Goal: Task Accomplishment & Management: Manage account settings

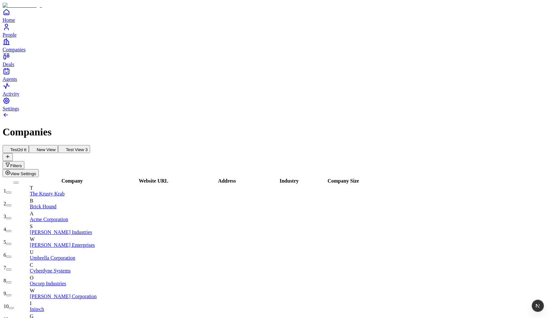
click at [58, 145] on button "New View" at bounding box center [43, 149] width 29 height 8
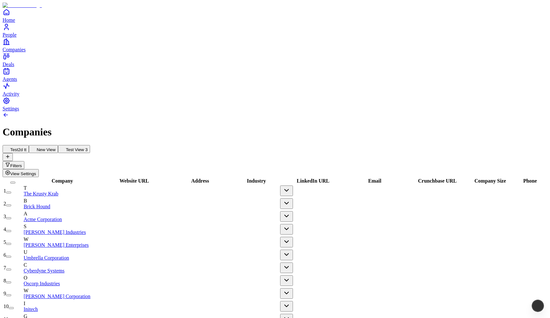
click at [29, 145] on button "Test2d tt" at bounding box center [16, 149] width 26 height 8
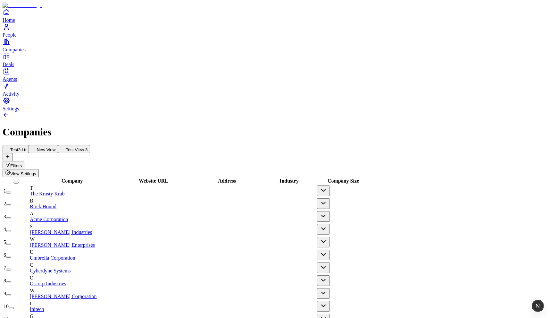
click at [58, 145] on button "New View" at bounding box center [43, 149] width 29 height 8
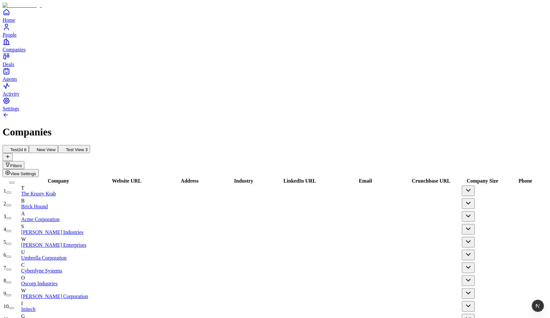
click at [90, 145] on button "Test View 3" at bounding box center [74, 149] width 32 height 8
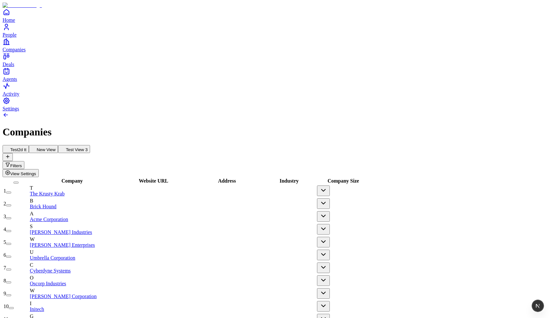
click at [29, 145] on button "Test2d tt" at bounding box center [16, 149] width 26 height 8
click at [58, 145] on button "New View" at bounding box center [43, 149] width 29 height 8
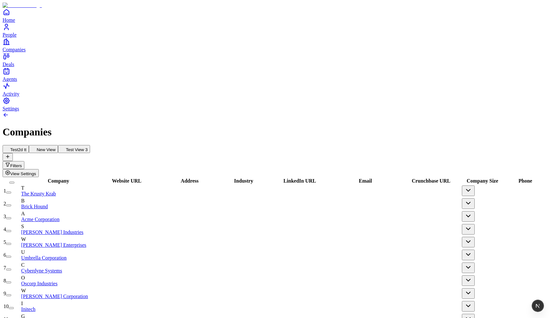
click at [199, 178] on span "Address" at bounding box center [190, 180] width 18 height 5
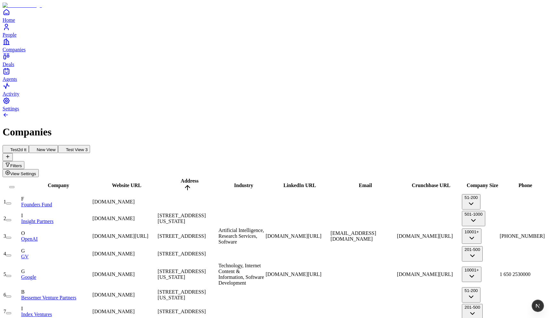
click at [29, 145] on button "Test2d tt" at bounding box center [16, 149] width 26 height 8
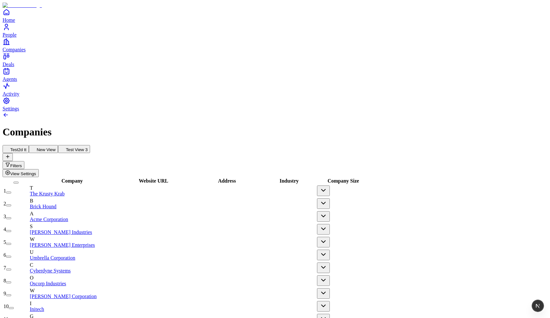
click at [58, 145] on button "New View" at bounding box center [43, 149] width 29 height 8
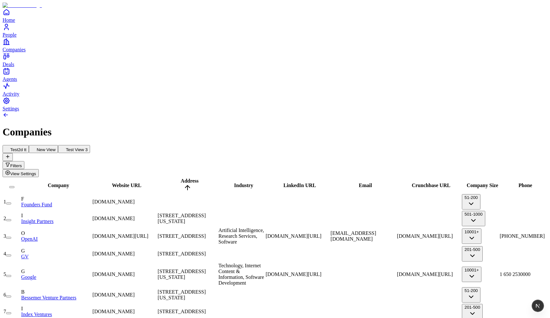
click at [5, 146] on use at bounding box center [5, 146] width 0 height 0
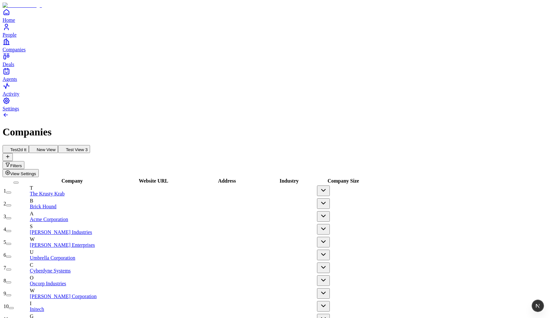
click at [58, 145] on button "New View" at bounding box center [43, 149] width 29 height 8
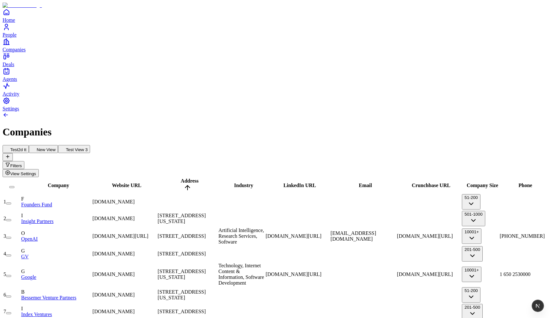
click at [29, 145] on button "Test2d tt" at bounding box center [16, 149] width 26 height 8
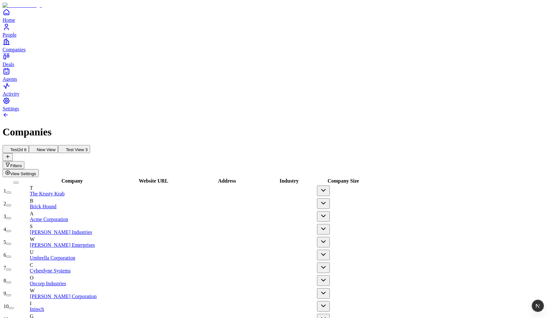
click at [71, 178] on span "Company" at bounding box center [72, 180] width 21 height 5
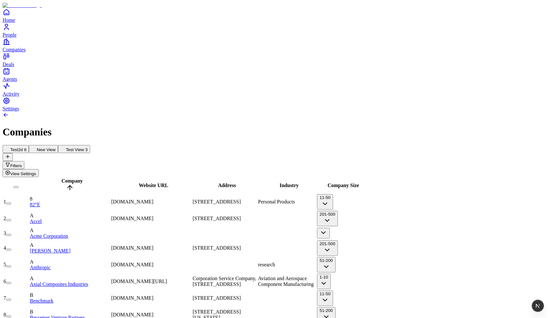
click at [58, 145] on button "New View" at bounding box center [43, 149] width 29 height 8
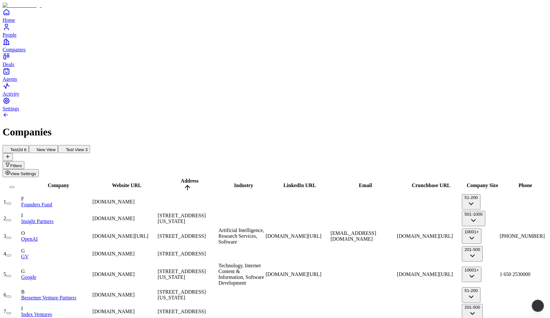
click at [29, 145] on button "Test2d tt" at bounding box center [16, 149] width 26 height 8
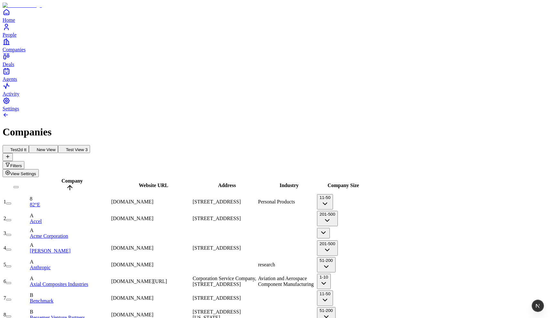
click at [58, 145] on button "New View" at bounding box center [43, 149] width 29 height 8
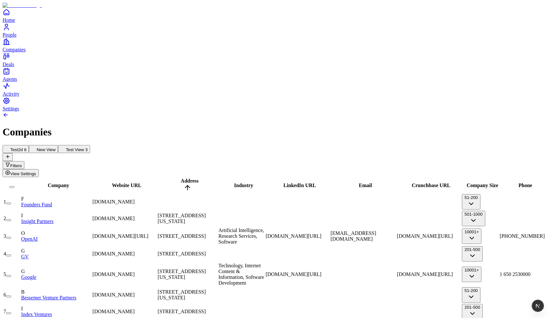
click at [36, 171] on span "View Settings" at bounding box center [23, 173] width 26 height 5
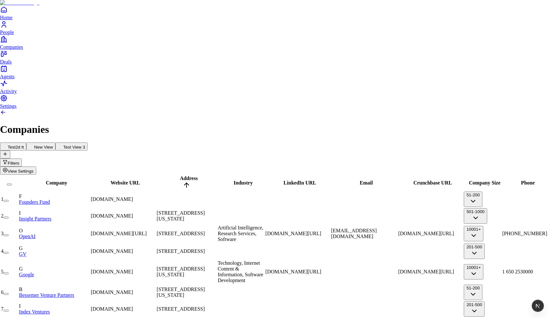
click at [492, 68] on icon at bounding box center [496, 64] width 8 height 8
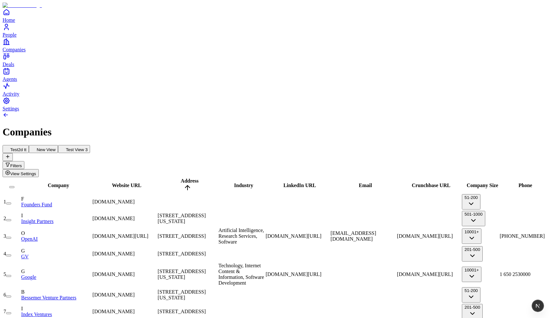
click at [29, 145] on button "Test2d tt" at bounding box center [16, 149] width 26 height 8
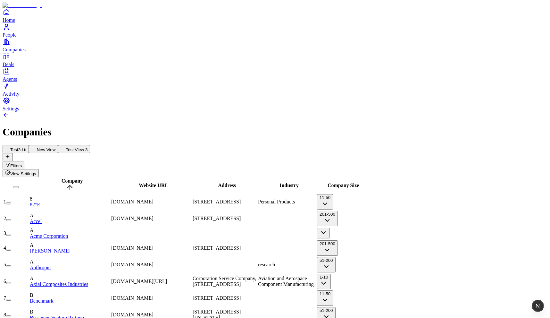
click at [58, 145] on button "New View" at bounding box center [43, 149] width 29 height 8
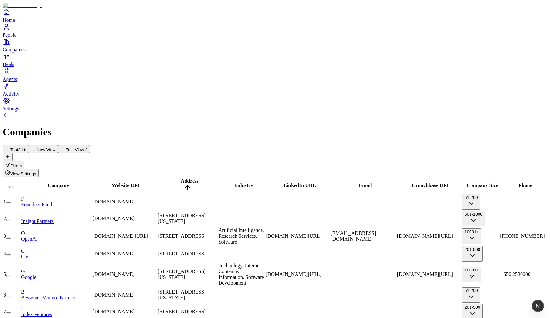
click at [39, 169] on button "View Settings" at bounding box center [21, 173] width 36 height 8
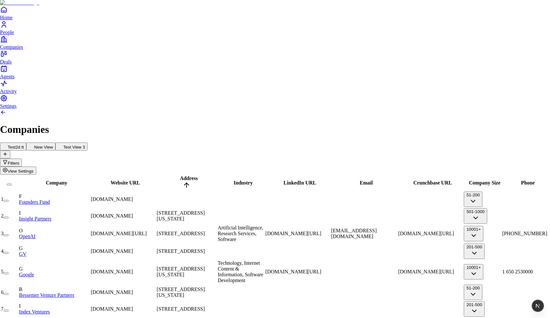
type input "*"
type input "**********"
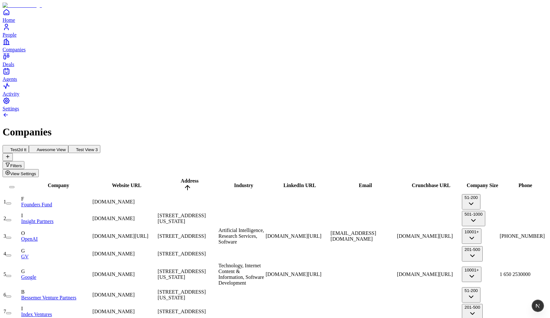
click at [29, 145] on button "Test2d tt" at bounding box center [16, 149] width 26 height 8
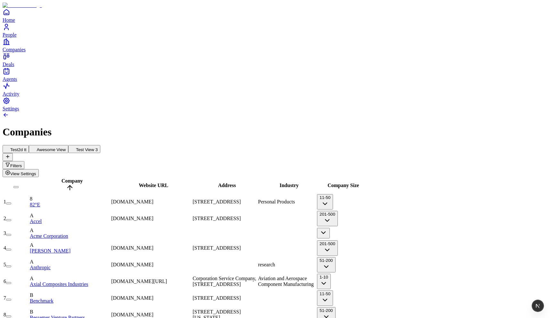
click at [36, 171] on span "View Settings" at bounding box center [23, 173] width 26 height 5
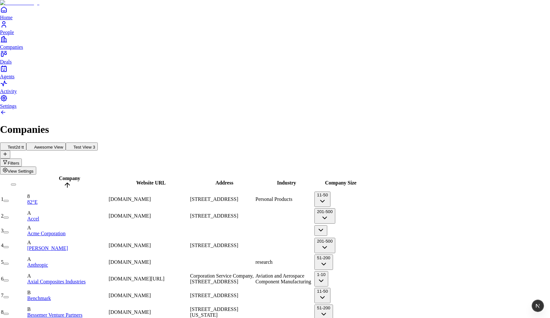
type input "******"
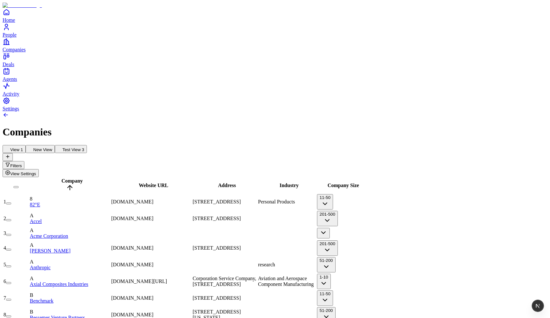
click at [55, 145] on button "New View" at bounding box center [40, 149] width 29 height 8
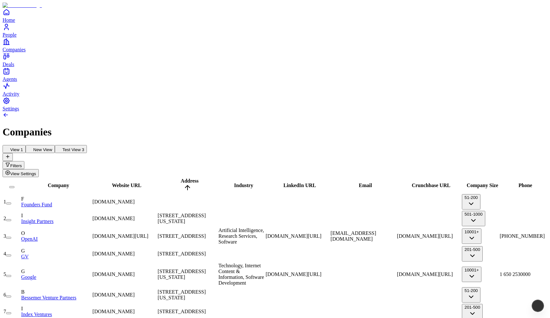
click at [26, 145] on button "View 1" at bounding box center [14, 149] width 23 height 8
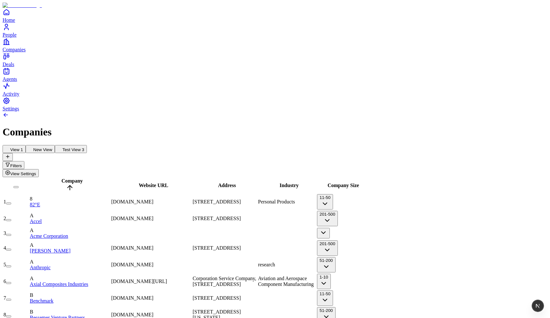
click at [55, 145] on button "New View" at bounding box center [40, 149] width 29 height 8
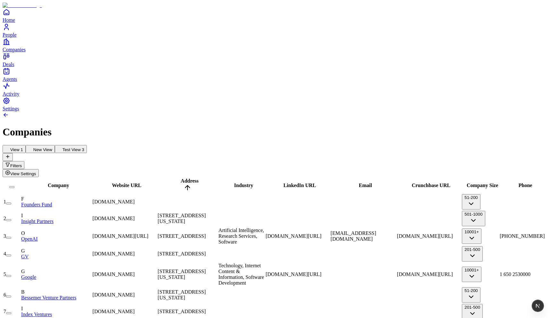
click at [36, 171] on span "View Settings" at bounding box center [23, 173] width 26 height 5
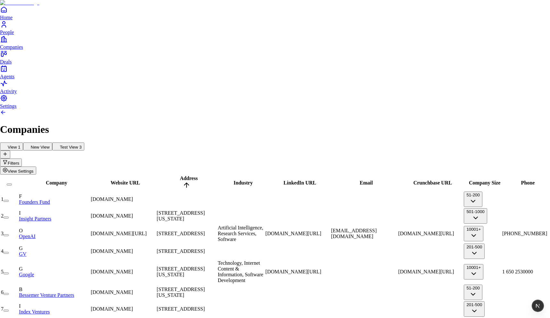
type input "******"
click at [550, 68] on icon at bounding box center [560, 64] width 8 height 8
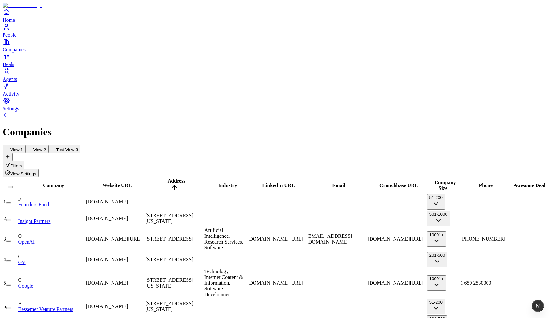
click at [276, 126] on h1 "Companies" at bounding box center [275, 132] width 545 height 12
click at [26, 145] on button "View 1" at bounding box center [14, 149] width 23 height 8
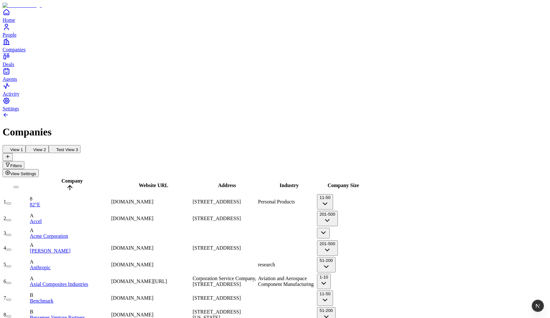
click at [49, 145] on button "View 2" at bounding box center [37, 149] width 23 height 8
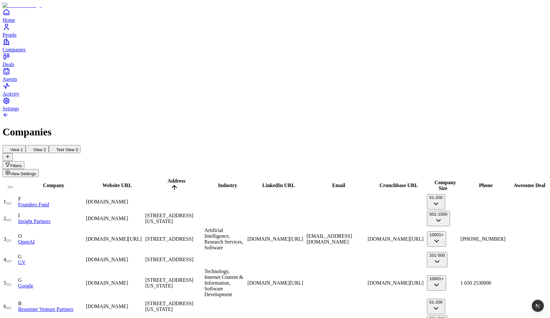
click at [13, 153] on button at bounding box center [8, 157] width 10 height 8
click at [36, 171] on span "View Settings" at bounding box center [23, 173] width 26 height 5
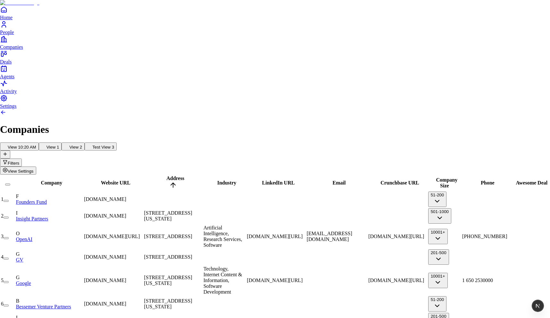
type input "******"
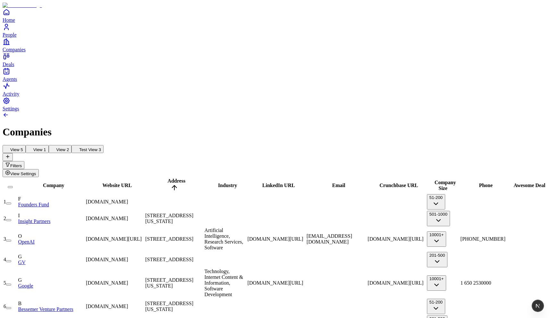
click at [39, 169] on button "View Settings" at bounding box center [21, 173] width 36 height 8
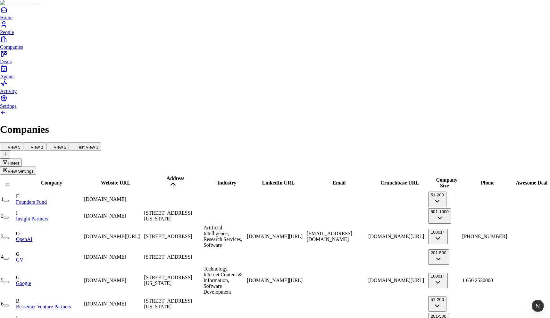
drag, startPoint x: 468, startPoint y: 275, endPoint x: 465, endPoint y: 270, distance: 6.0
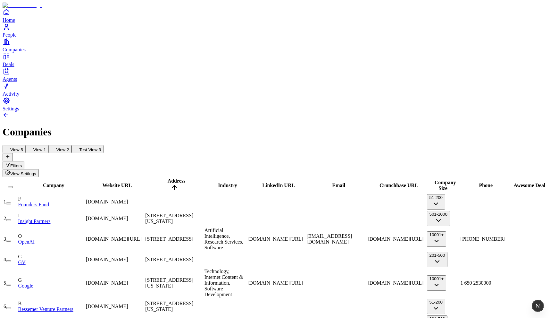
click at [72, 145] on button "View 2" at bounding box center [60, 149] width 23 height 8
click at [36, 171] on span "View Settings" at bounding box center [23, 173] width 26 height 5
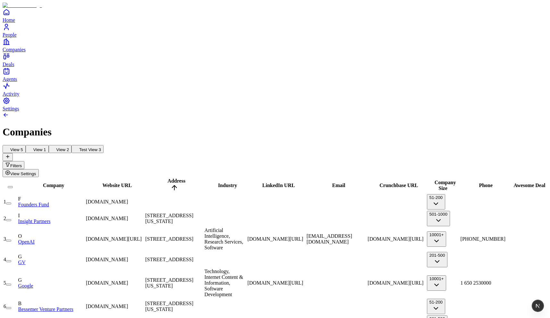
click at [24, 161] on button "Filters" at bounding box center [14, 165] width 22 height 8
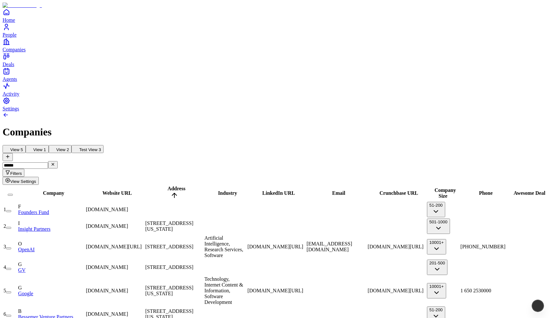
type input "******"
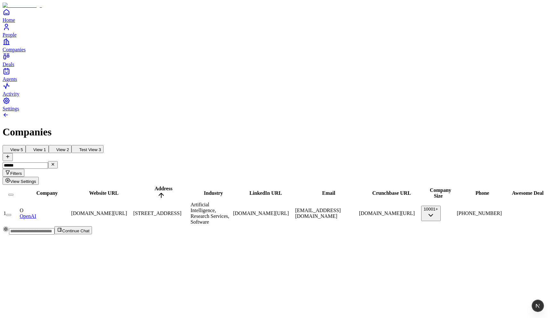
click at [256, 126] on div "Companies" at bounding box center [275, 132] width 545 height 12
click at [49, 145] on button "View 1" at bounding box center [37, 149] width 23 height 8
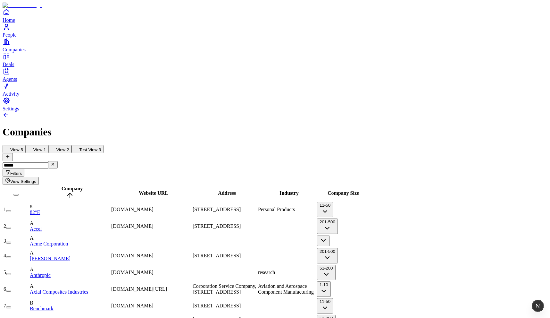
click at [72, 145] on button "View 2" at bounding box center [60, 149] width 23 height 8
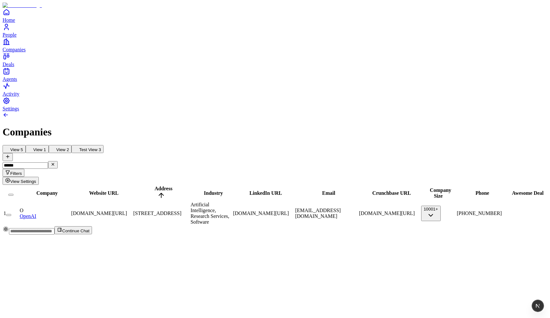
click at [178, 185] on div "Company Website URL Address Industry LinkedIn URL Email Crunchbase URL Company …" at bounding box center [275, 205] width 545 height 41
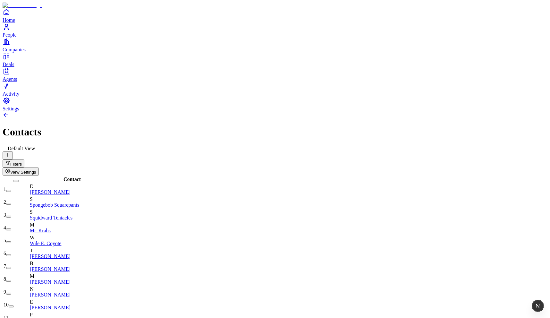
click at [10, 152] on icon at bounding box center [7, 154] width 5 height 5
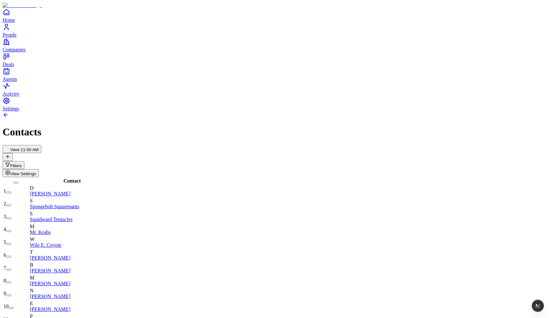
click at [36, 171] on span "View Settings" at bounding box center [23, 173] width 26 height 5
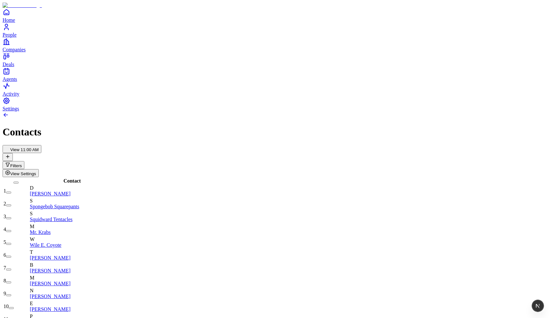
click at [36, 171] on span "View Settings" at bounding box center [23, 173] width 26 height 5
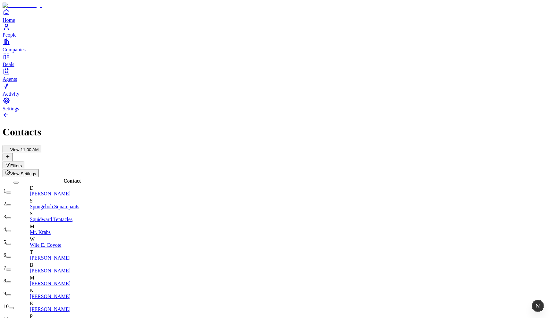
click at [143, 126] on h1 "Contacts" at bounding box center [275, 132] width 545 height 12
click at [13, 153] on button at bounding box center [8, 157] width 10 height 8
click at [39, 169] on button "View Settings" at bounding box center [21, 173] width 36 height 8
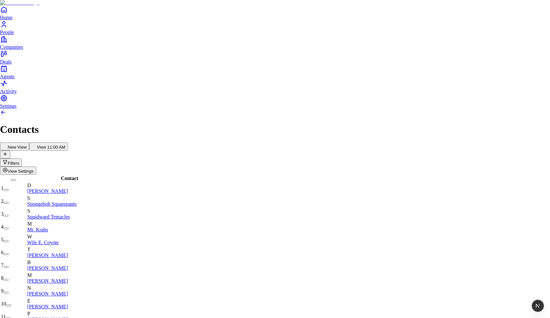
click at [489, 70] on button at bounding box center [495, 64] width 13 height 11
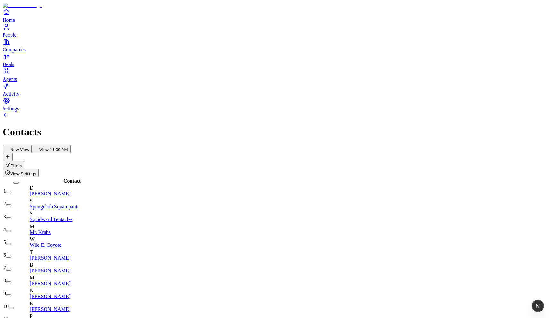
click at [39, 169] on button "View Settings" at bounding box center [21, 173] width 36 height 8
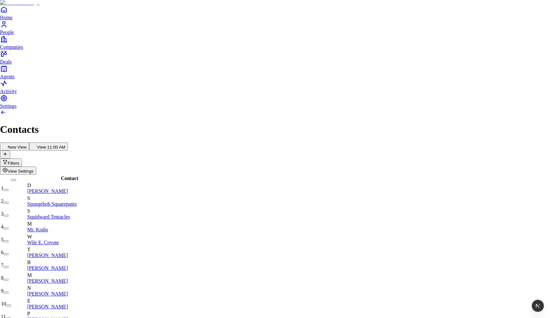
type input "*********"
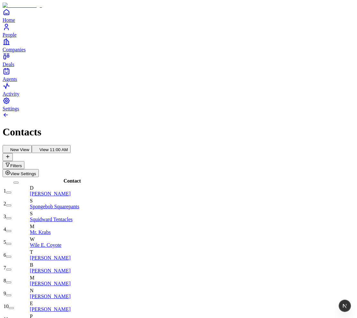
click at [36, 171] on span "View Settings" at bounding box center [23, 173] width 26 height 5
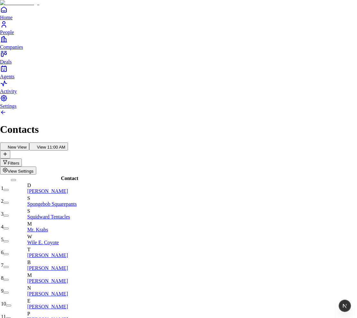
type input "****"
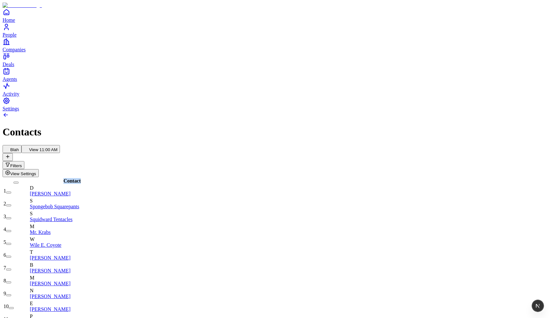
drag, startPoint x: 198, startPoint y: 58, endPoint x: 121, endPoint y: 58, distance: 77.6
click at [120, 178] on div "Contact" at bounding box center [106, 181] width 153 height 6
drag, startPoint x: 137, startPoint y: 56, endPoint x: 241, endPoint y: 56, distance: 104.2
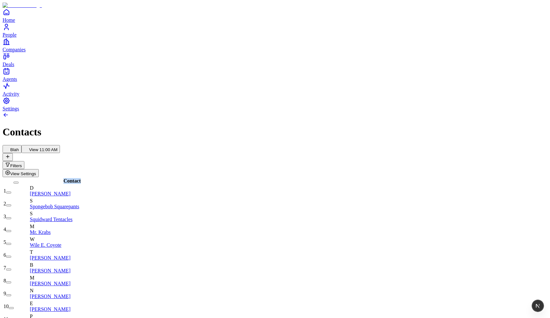
drag, startPoint x: 226, startPoint y: 59, endPoint x: 123, endPoint y: 57, distance: 103.0
click at [123, 178] on div "Contact" at bounding box center [119, 181] width 179 height 6
click at [192, 145] on div "Blah View 11:00 AM Filters View Settings" at bounding box center [275, 161] width 545 height 32
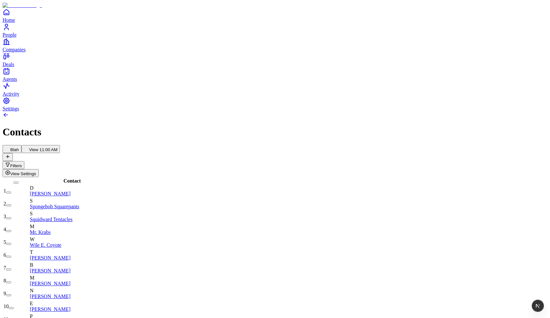
click at [60, 145] on button "View 11:00 AM" at bounding box center [40, 149] width 39 height 8
click at [21, 145] on button "Blah" at bounding box center [12, 149] width 19 height 8
click at [36, 171] on span "View Settings" at bounding box center [23, 173] width 26 height 5
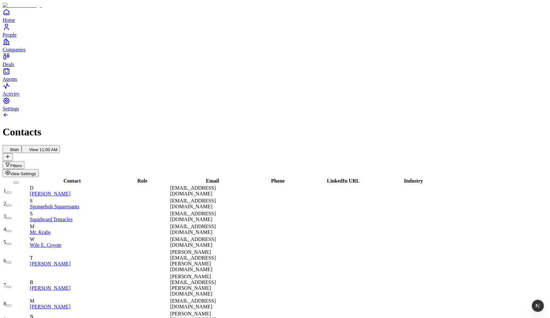
click at [60, 145] on button "View 11:00 AM" at bounding box center [40, 149] width 39 height 8
click at [21, 145] on button "Blah" at bounding box center [12, 149] width 19 height 8
click at [36, 171] on span "View Settings" at bounding box center [23, 173] width 26 height 5
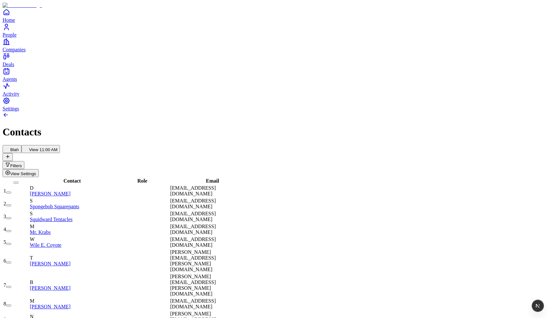
click at [60, 145] on button "View 11:00 AM" at bounding box center [40, 149] width 39 height 8
click at [21, 145] on button "Blah" at bounding box center [12, 149] width 19 height 8
click at [60, 145] on button "View 11:00 AM" at bounding box center [40, 149] width 39 height 8
click at [10, 146] on icon at bounding box center [7, 148] width 5 height 5
click at [36, 171] on span "View Settings" at bounding box center [23, 173] width 26 height 5
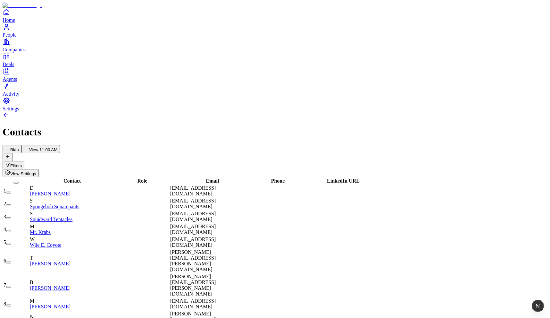
click at [60, 145] on button "View 11:00 AM" at bounding box center [40, 149] width 39 height 8
click at [21, 145] on button "Blah" at bounding box center [12, 149] width 19 height 8
click at [60, 145] on button "View 11:00 AM" at bounding box center [40, 149] width 39 height 8
click at [13, 153] on button at bounding box center [8, 157] width 10 height 8
click at [36, 171] on span "View Settings" at bounding box center [23, 173] width 26 height 5
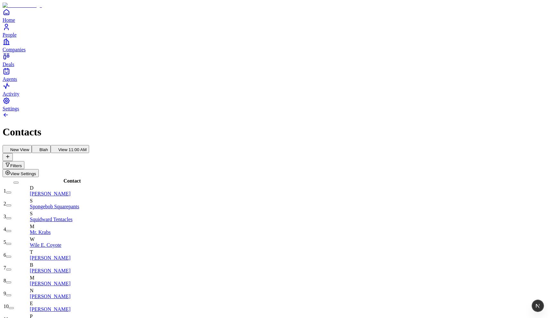
click at [89, 145] on button "View 11:00 AM" at bounding box center [70, 149] width 39 height 8
click at [51, 145] on button "Blah" at bounding box center [41, 149] width 19 height 8
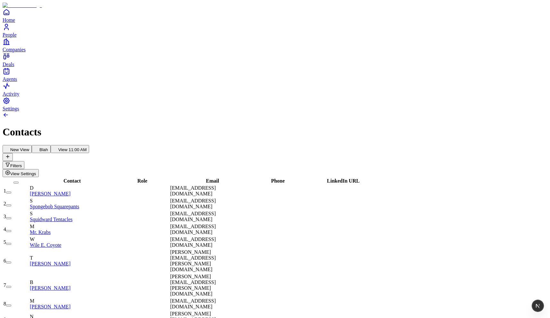
click at [32, 145] on button "New View" at bounding box center [17, 149] width 29 height 8
click at [89, 145] on button "View 11:00 AM" at bounding box center [70, 149] width 39 height 8
click at [51, 145] on button "Blah" at bounding box center [41, 149] width 19 height 8
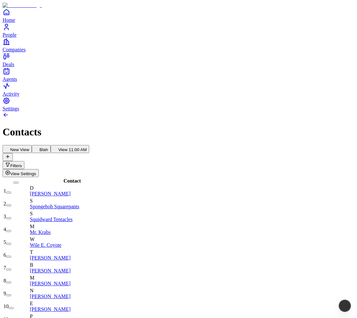
click at [36, 171] on span "View Settings" at bounding box center [23, 173] width 26 height 5
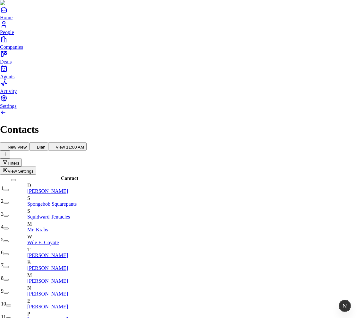
type input "******"
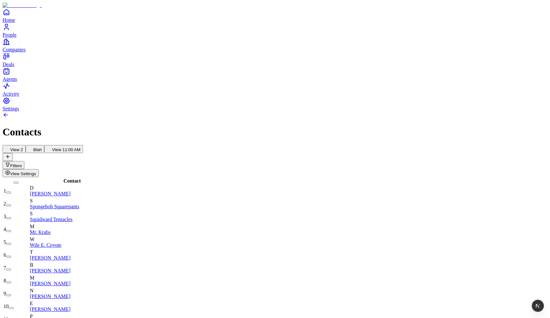
click at [45, 145] on button "Blah" at bounding box center [35, 149] width 19 height 8
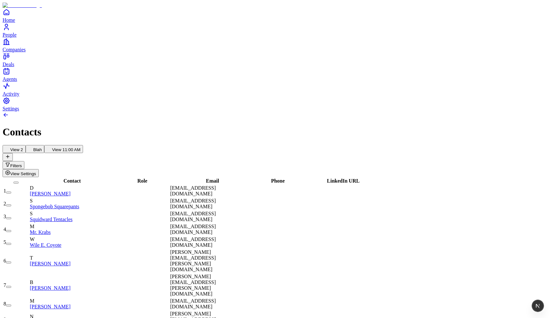
click at [83, 145] on button "View 11:00 AM" at bounding box center [63, 149] width 39 height 8
click at [39, 169] on button "View Settings" at bounding box center [21, 173] width 36 height 8
